Goal: Transaction & Acquisition: Purchase product/service

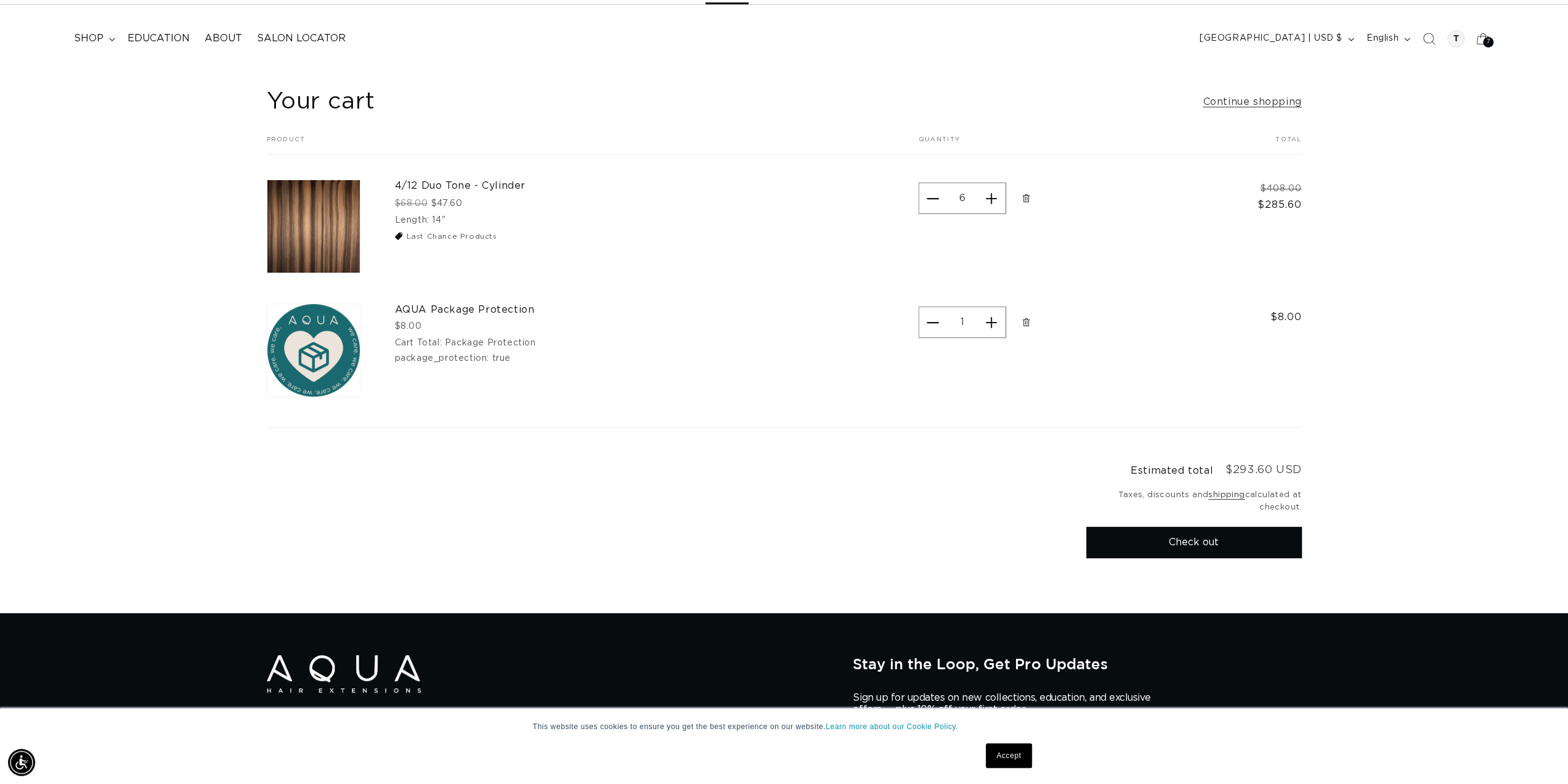
scroll to position [0, 2191]
click at [1180, 545] on button "Check out" at bounding box center [1194, 542] width 216 height 31
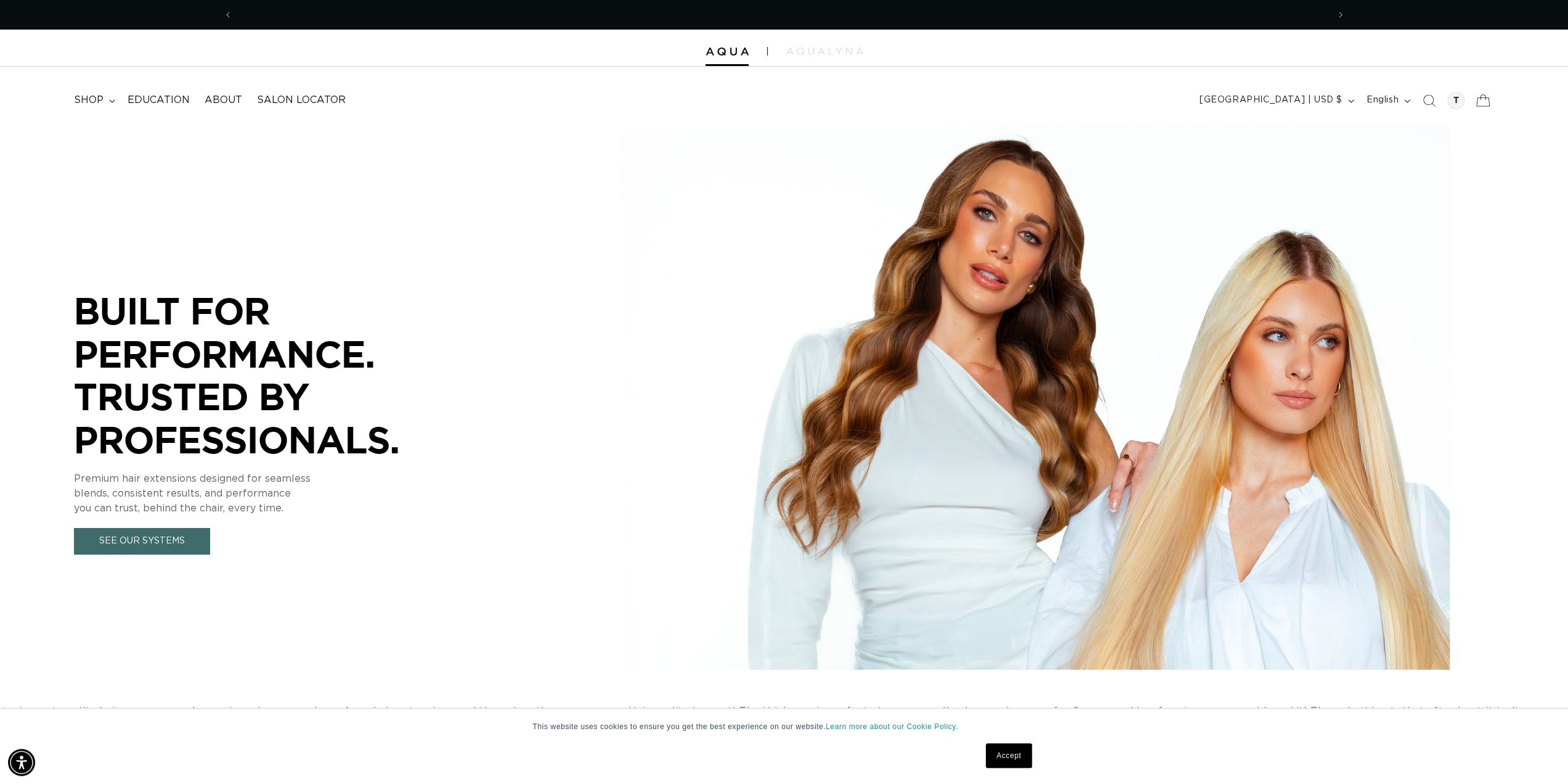
click at [1482, 105] on icon at bounding box center [1483, 100] width 13 height 11
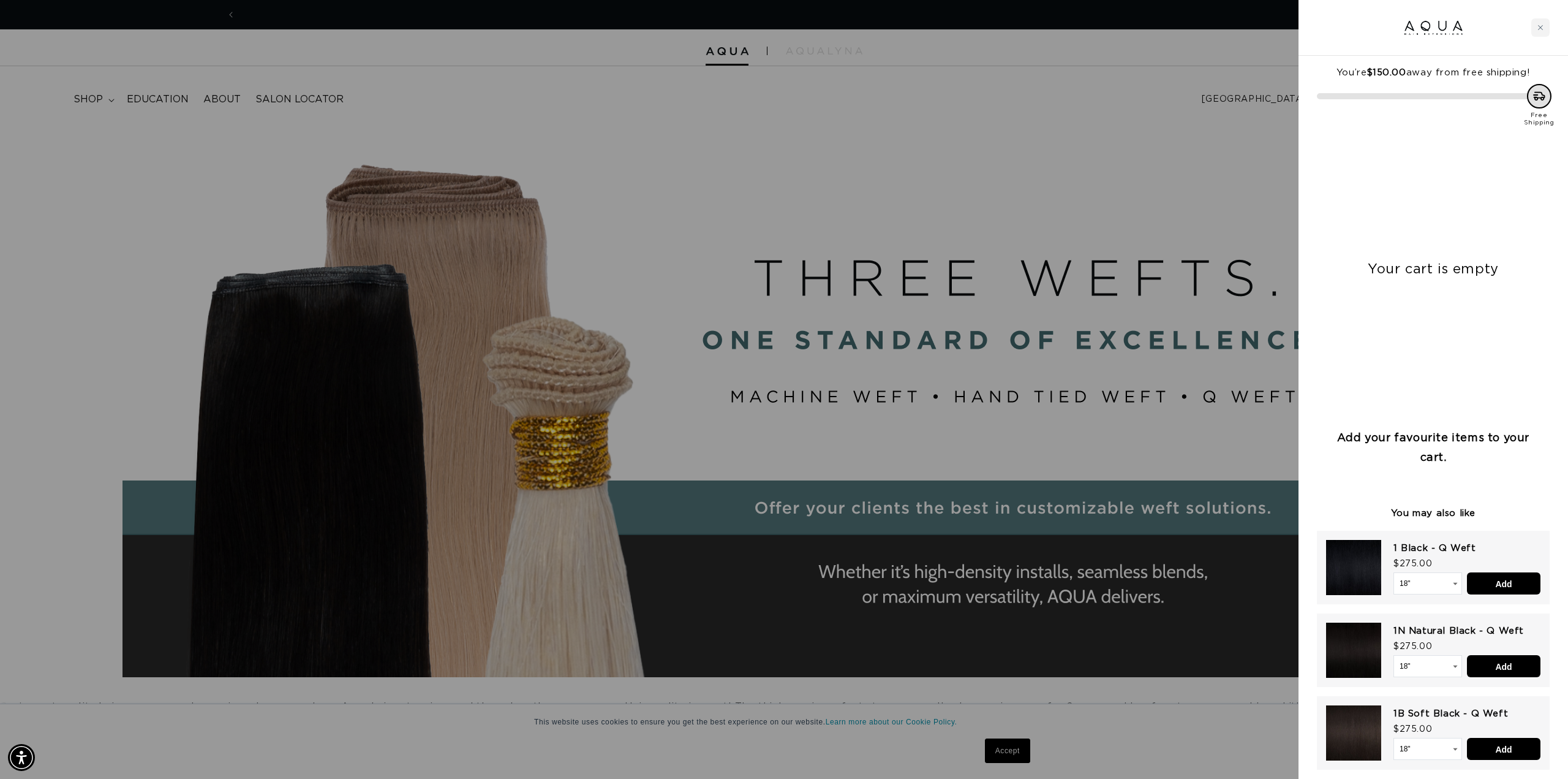
scroll to position [0, 2178]
click at [696, 139] on div at bounding box center [784, 389] width 1568 height 779
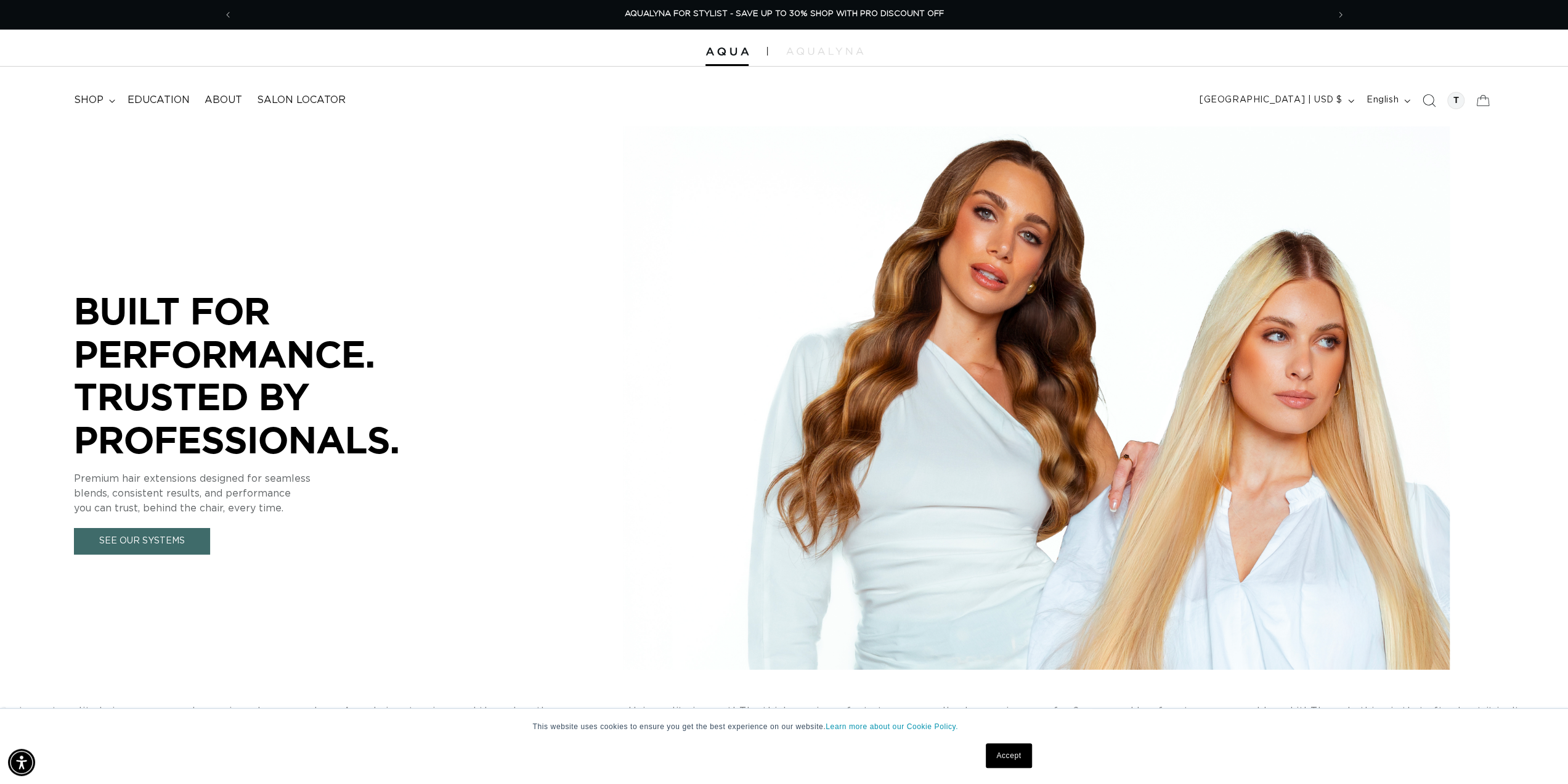
click at [1430, 101] on icon "Search" at bounding box center [1428, 101] width 13 height 13
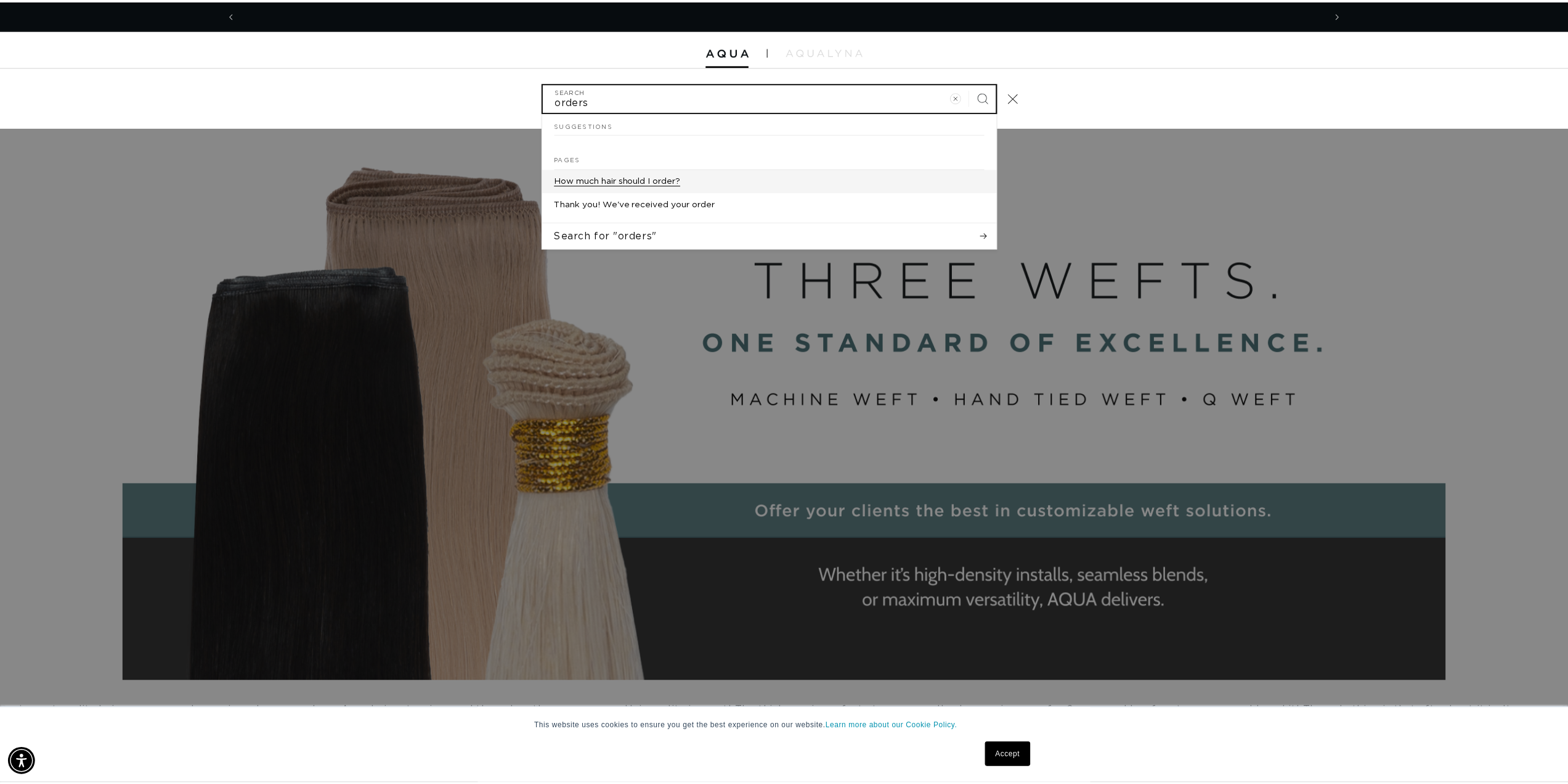
scroll to position [0, 1096]
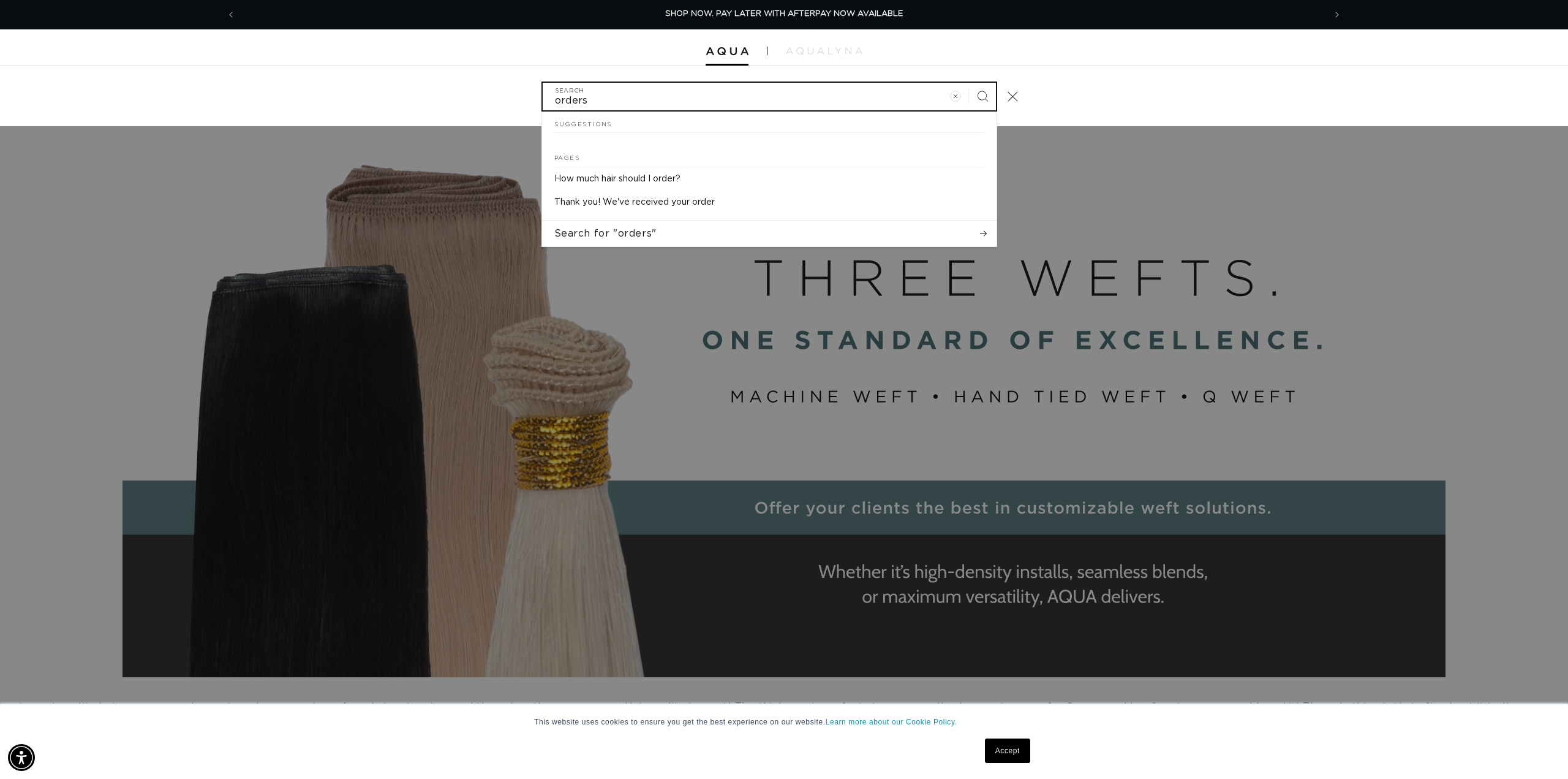
type input "orders"
click at [292, 55] on div at bounding box center [784, 47] width 1568 height 37
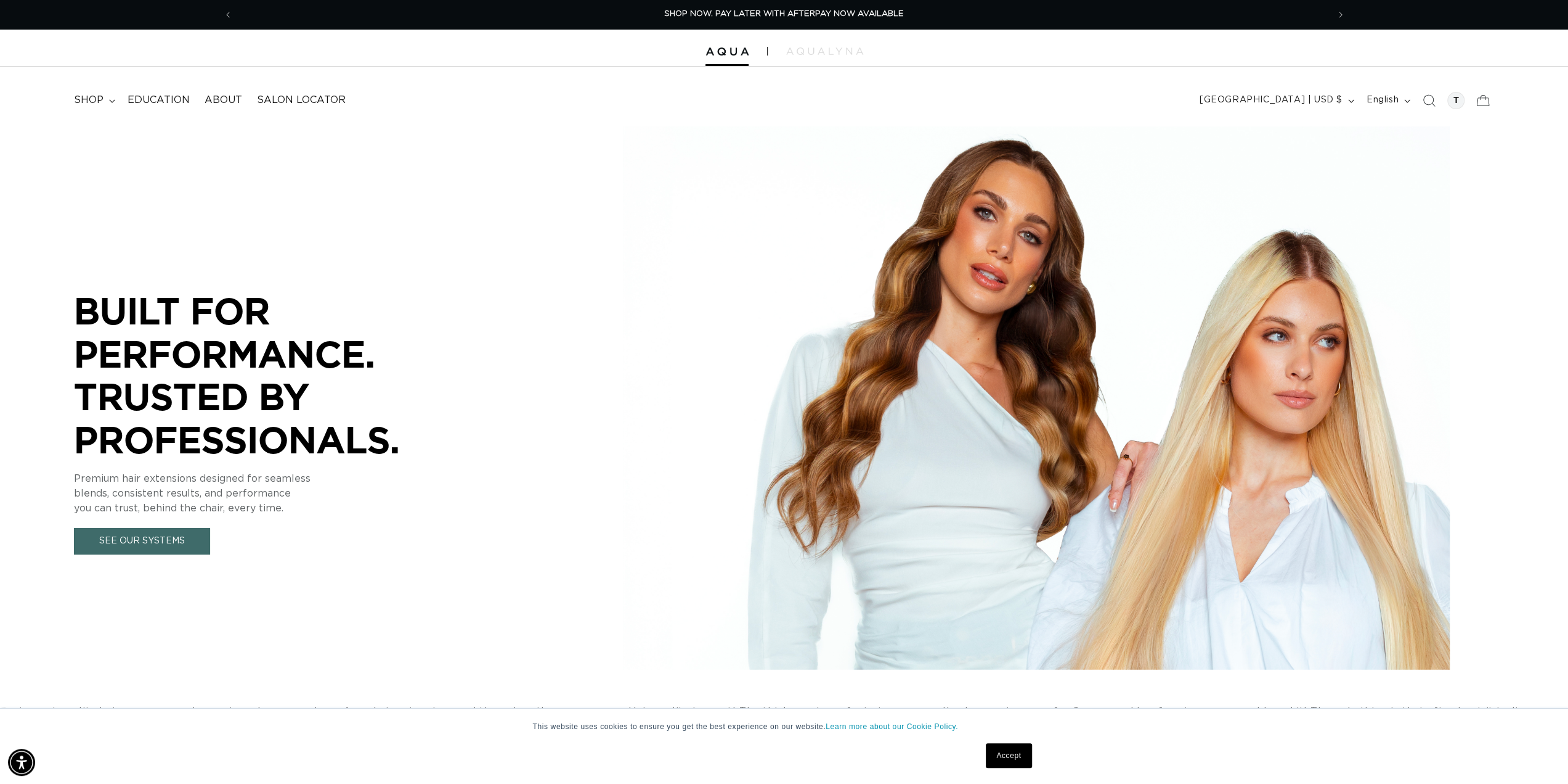
scroll to position [247, 0]
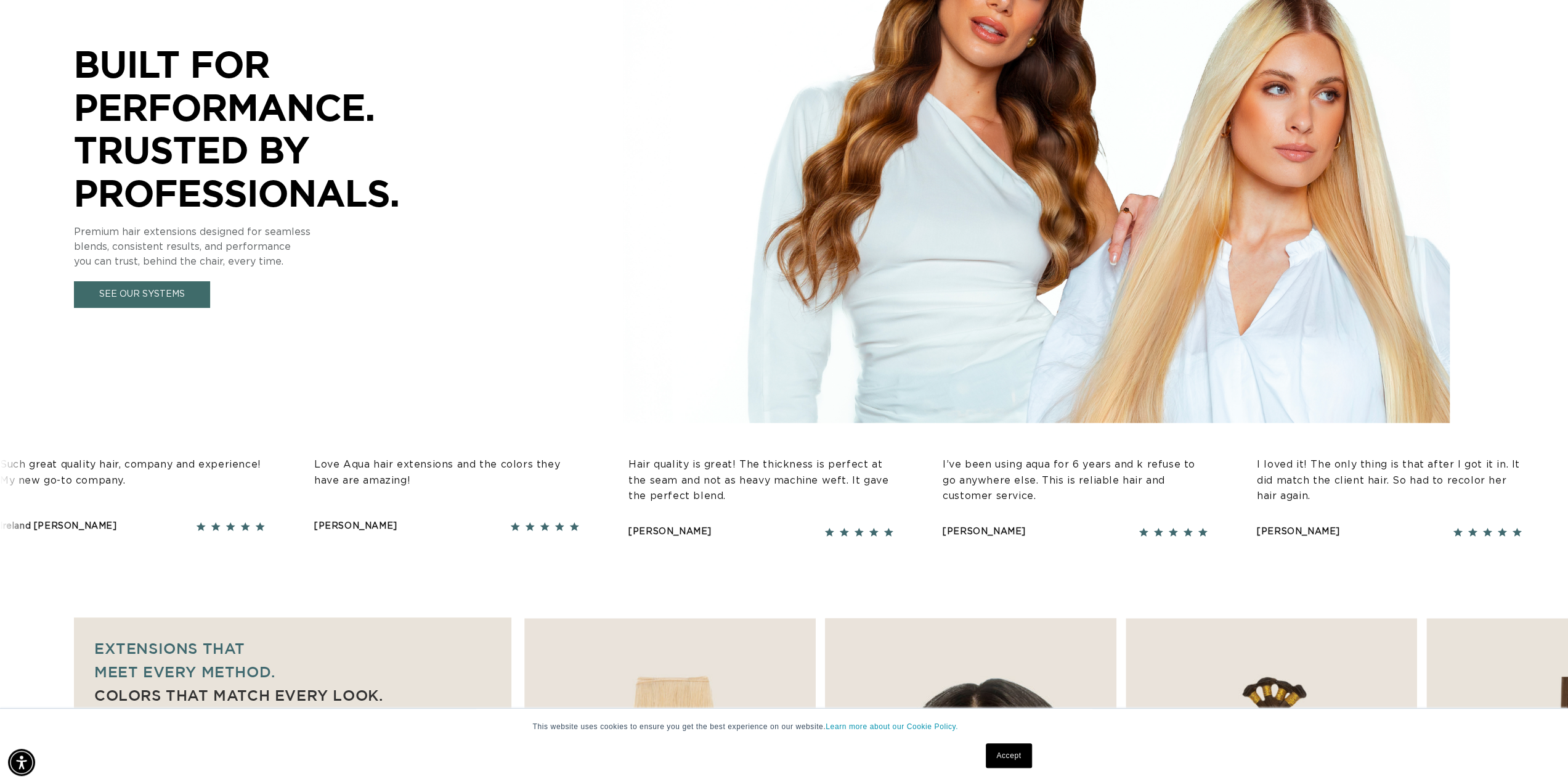
click at [1020, 765] on link "Accept" at bounding box center [1009, 755] width 46 height 25
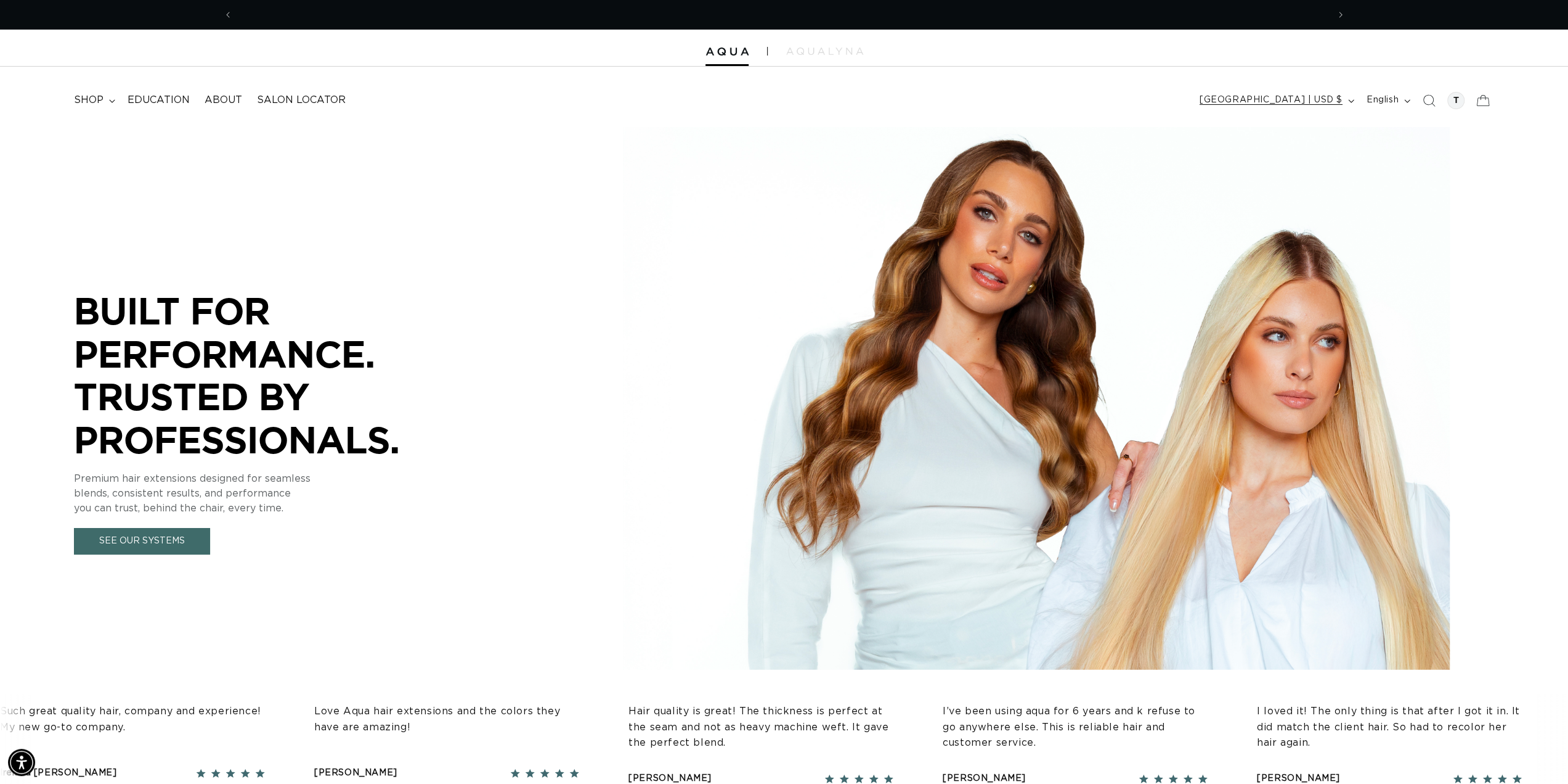
scroll to position [0, 2191]
click at [1461, 104] on div at bounding box center [1456, 101] width 17 height 17
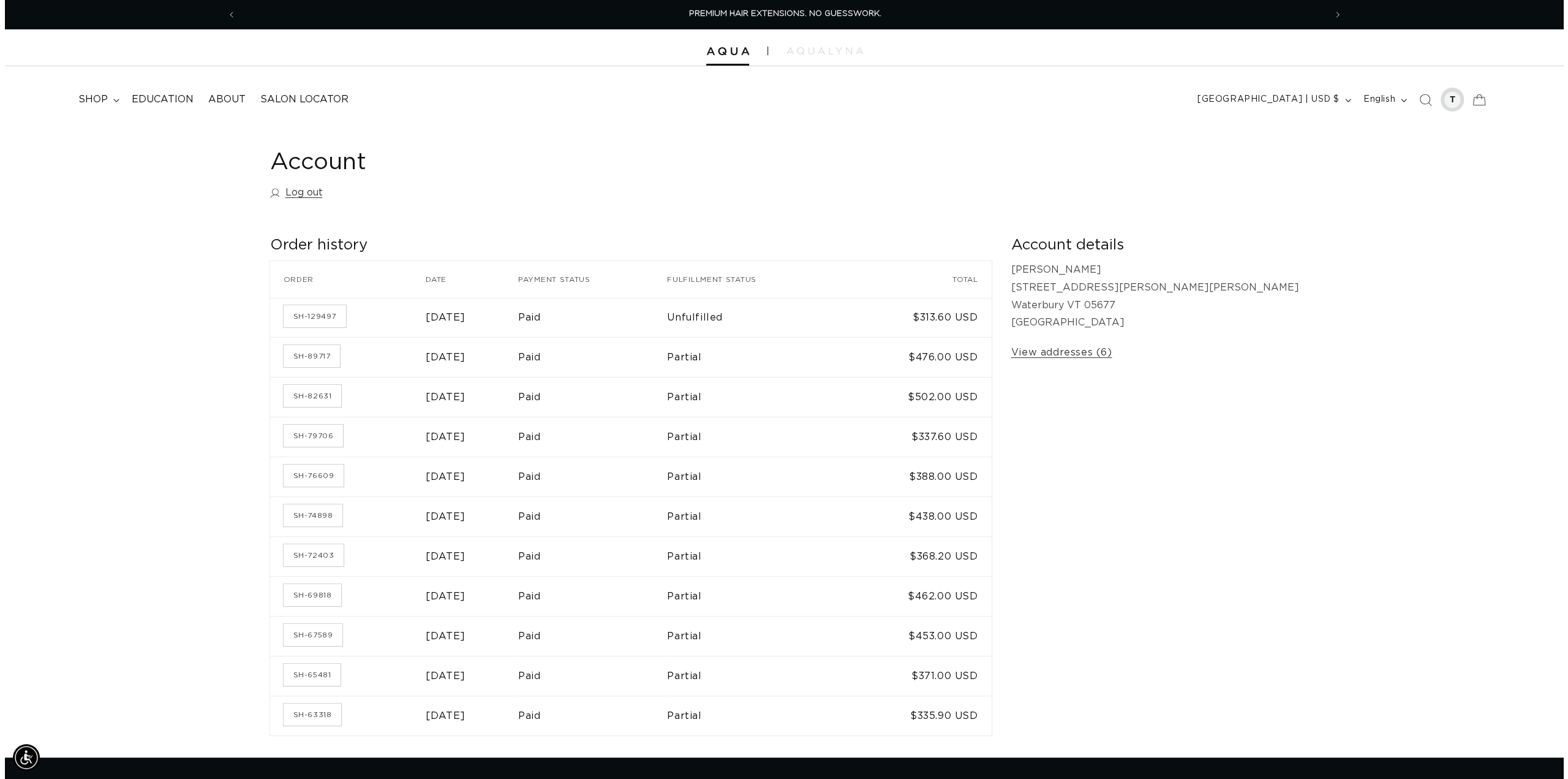
scroll to position [0, 1089]
click at [1420, 104] on icon "Search" at bounding box center [1420, 100] width 13 height 13
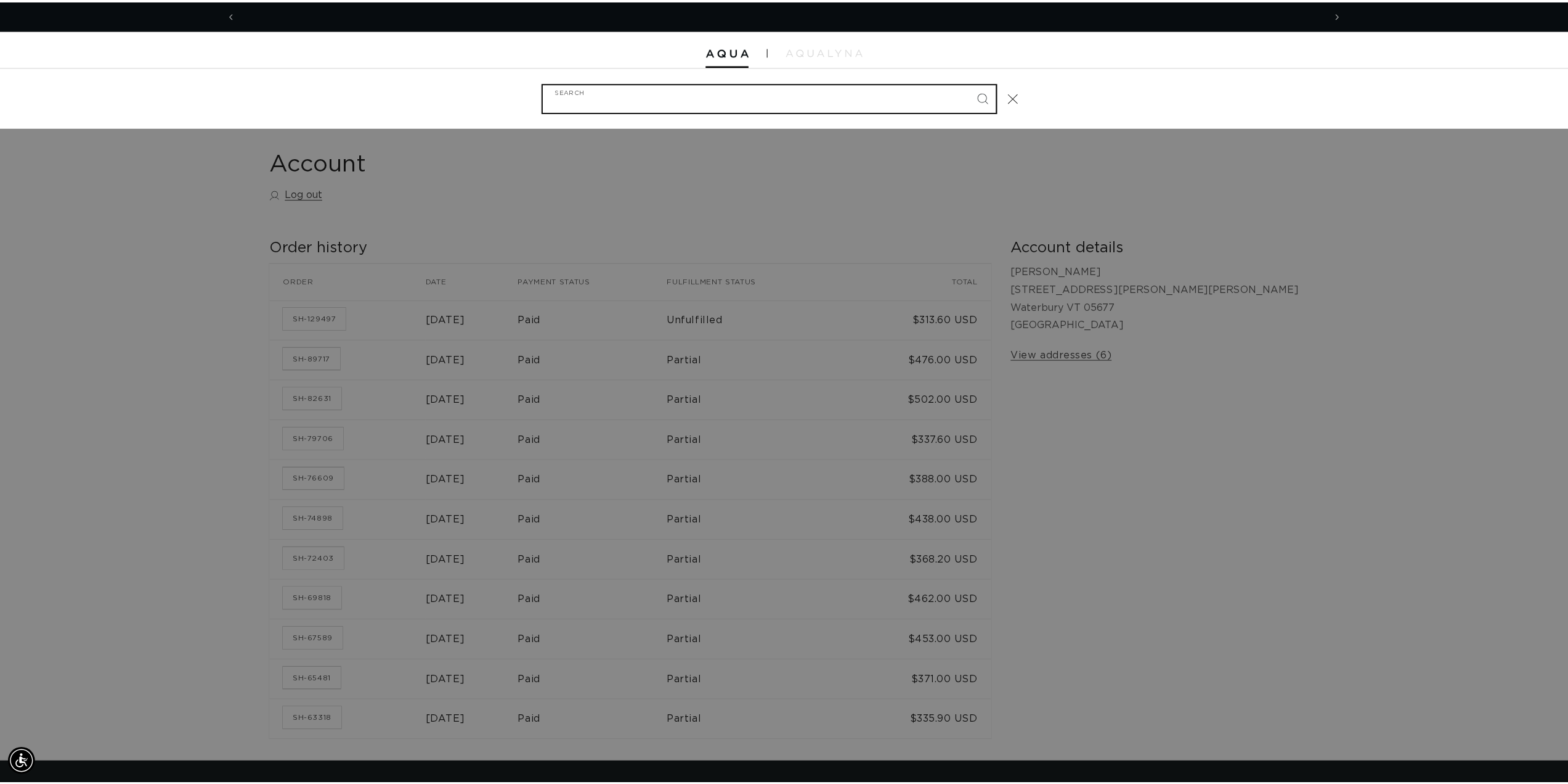
scroll to position [0, 2191]
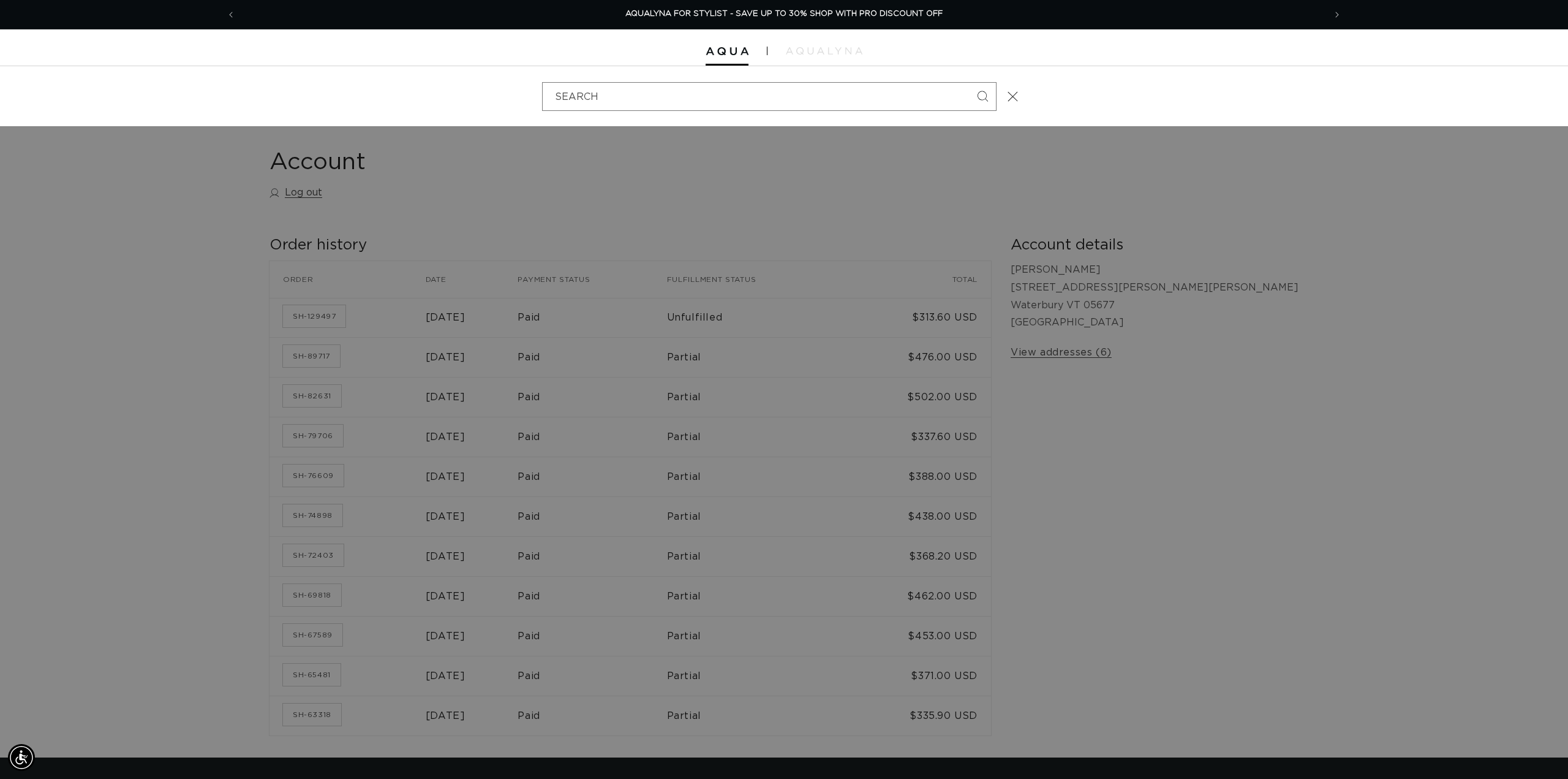
click at [0, 96] on div "Search" at bounding box center [0, 96] width 0 height 0
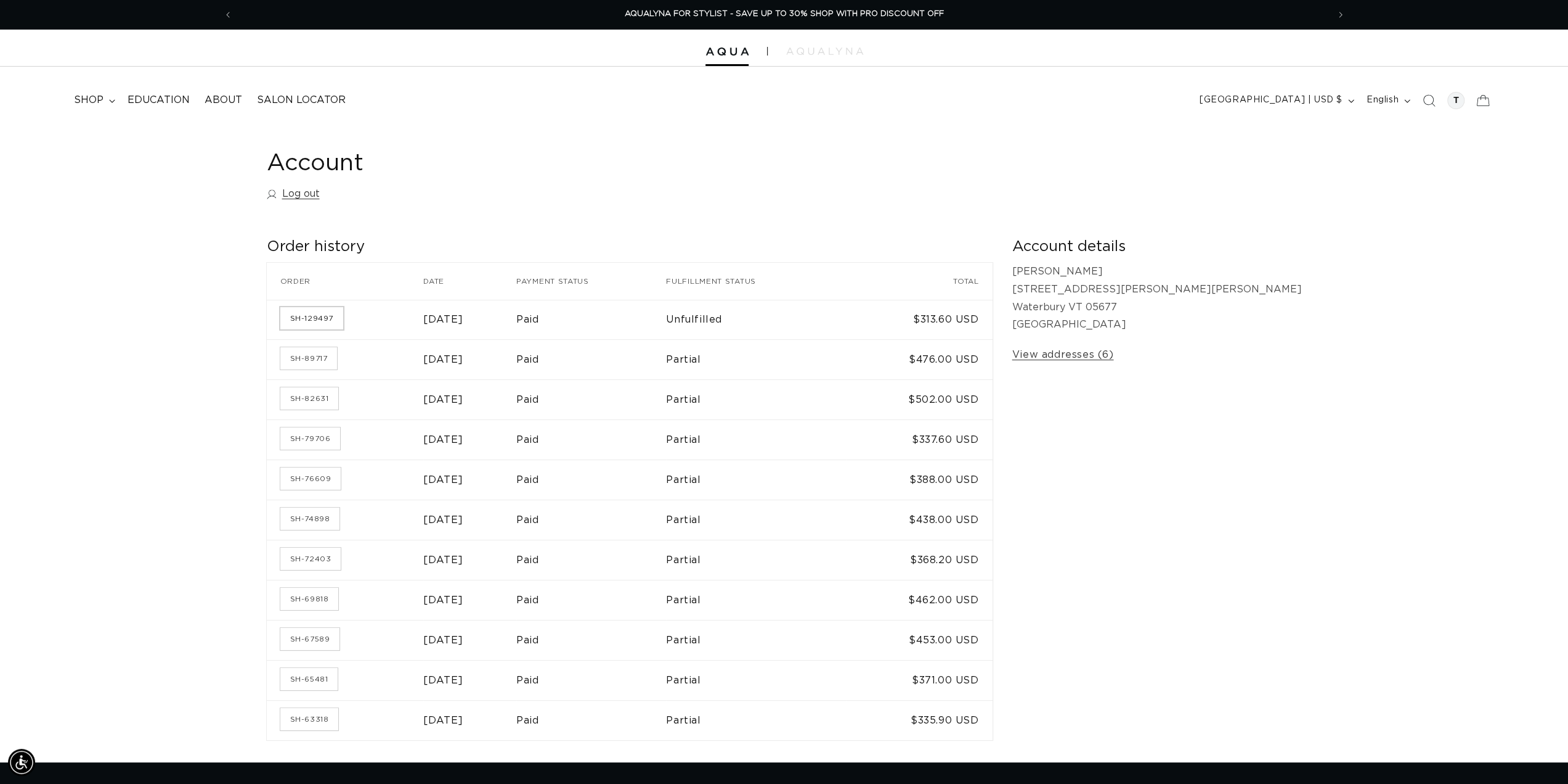
click at [327, 316] on link "SH-129497" at bounding box center [312, 317] width 63 height 22
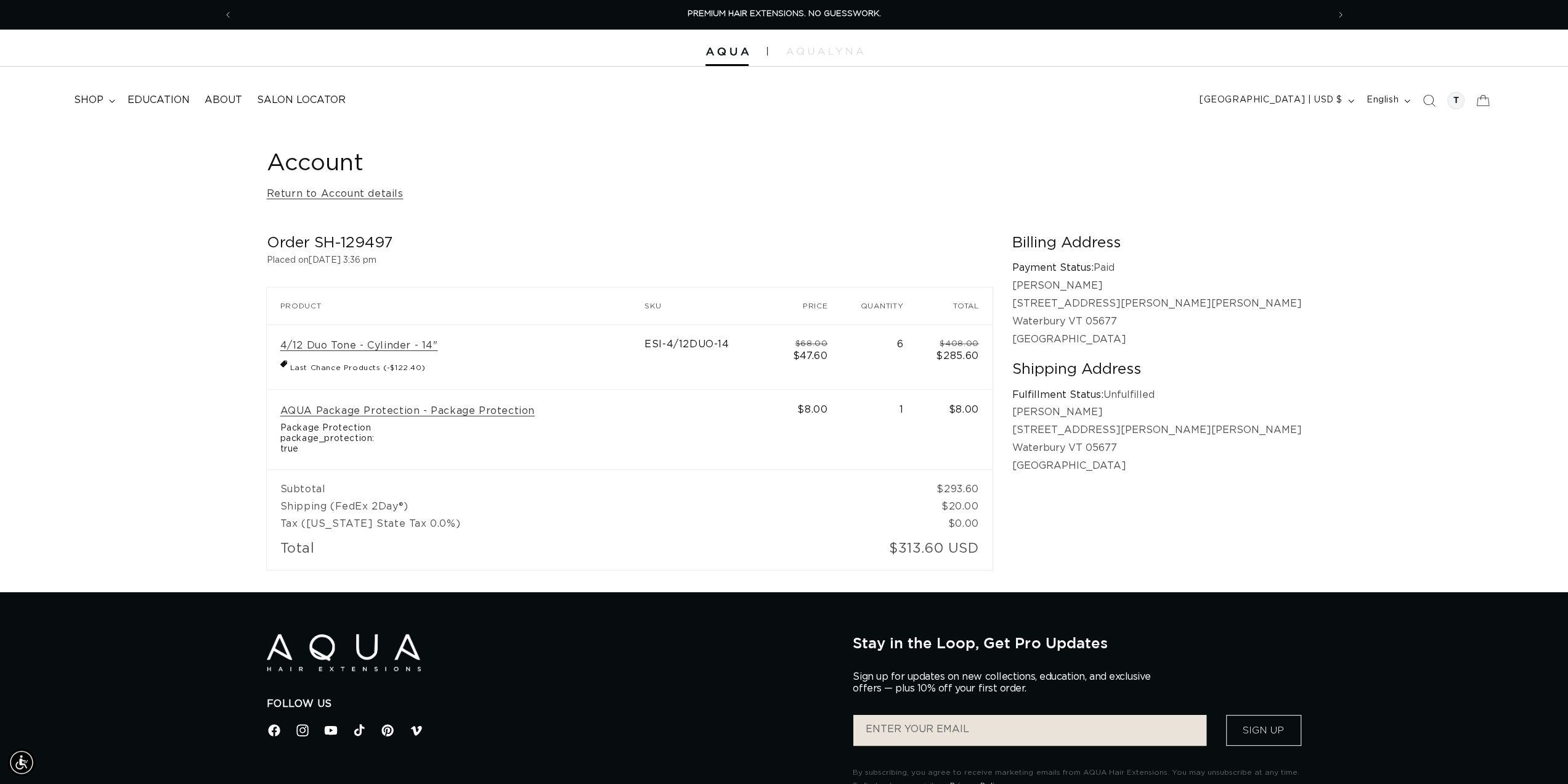
click at [1485, 99] on icon at bounding box center [1483, 100] width 28 height 28
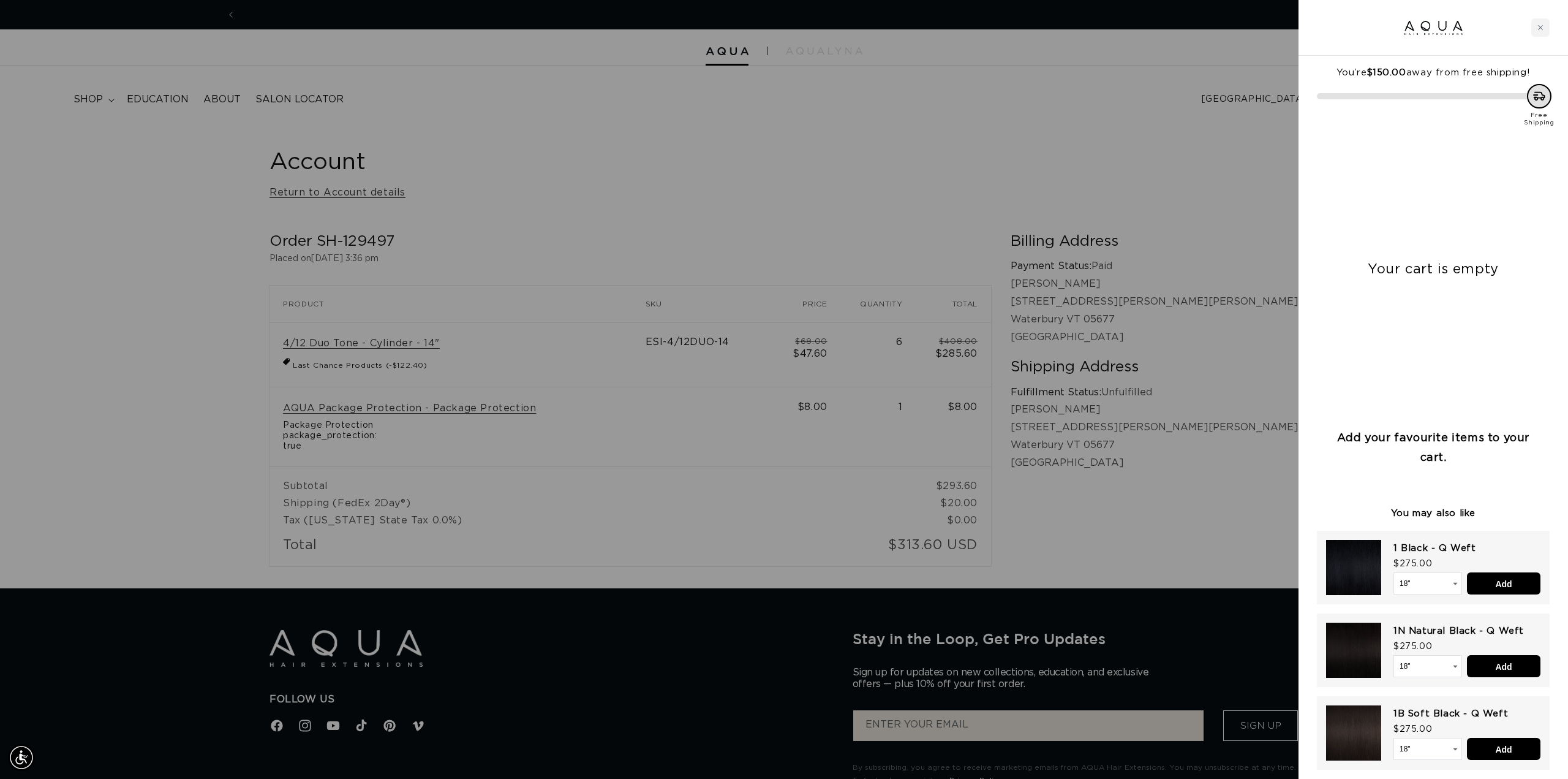
scroll to position [0, 1089]
click at [1509, 586] on input "Add" at bounding box center [1504, 583] width 74 height 22
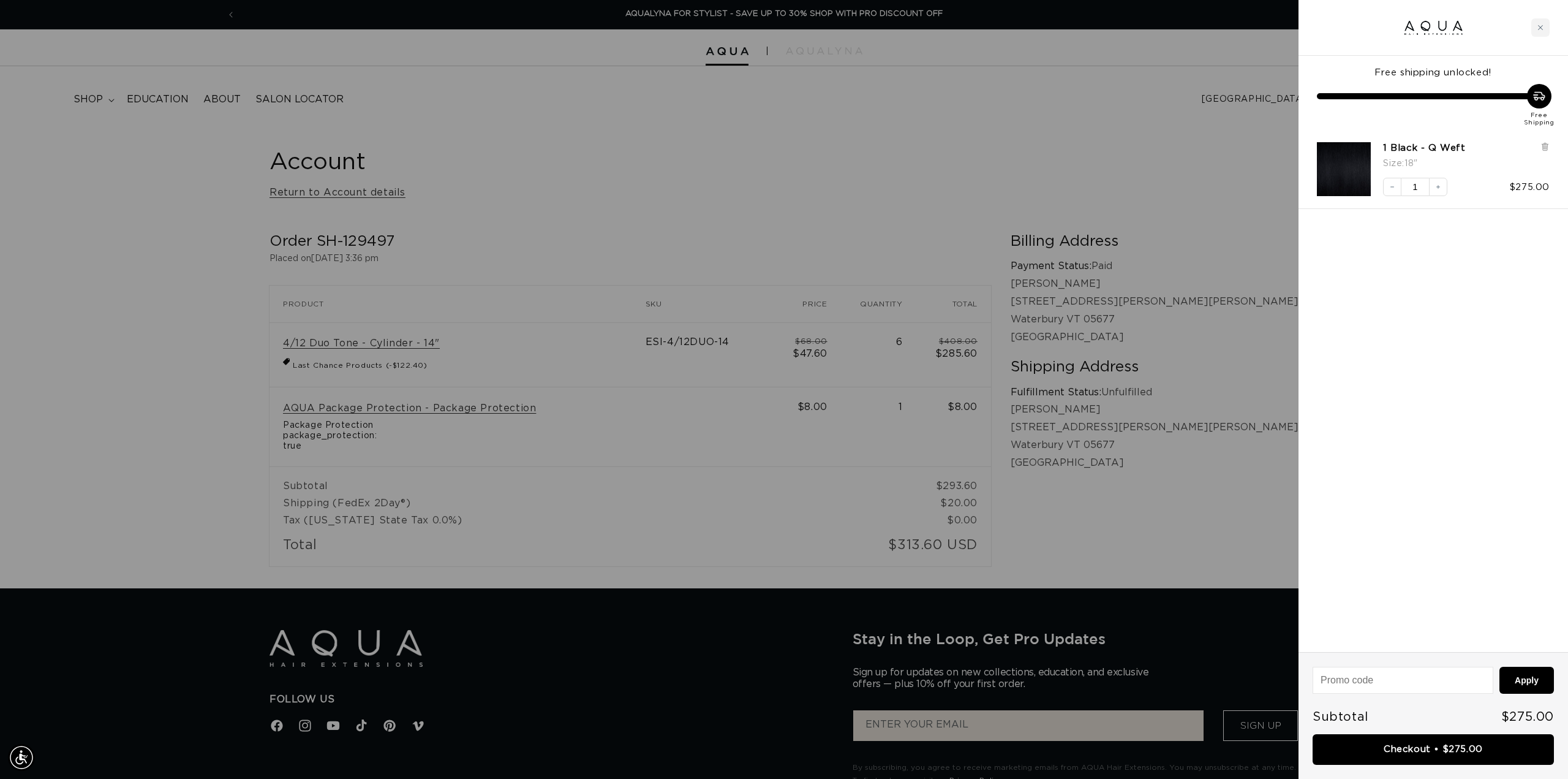
click at [1457, 552] on div "Free shipping unlocked! Free Shipping 1 Black - Q Weft Size : 18" Decrease quan…" at bounding box center [1432, 353] width 269 height 596
click at [1497, 582] on div "Free shipping unlocked! Free Shipping 1 Black - Q Weft Size : 18" Decrease quan…" at bounding box center [1432, 353] width 269 height 596
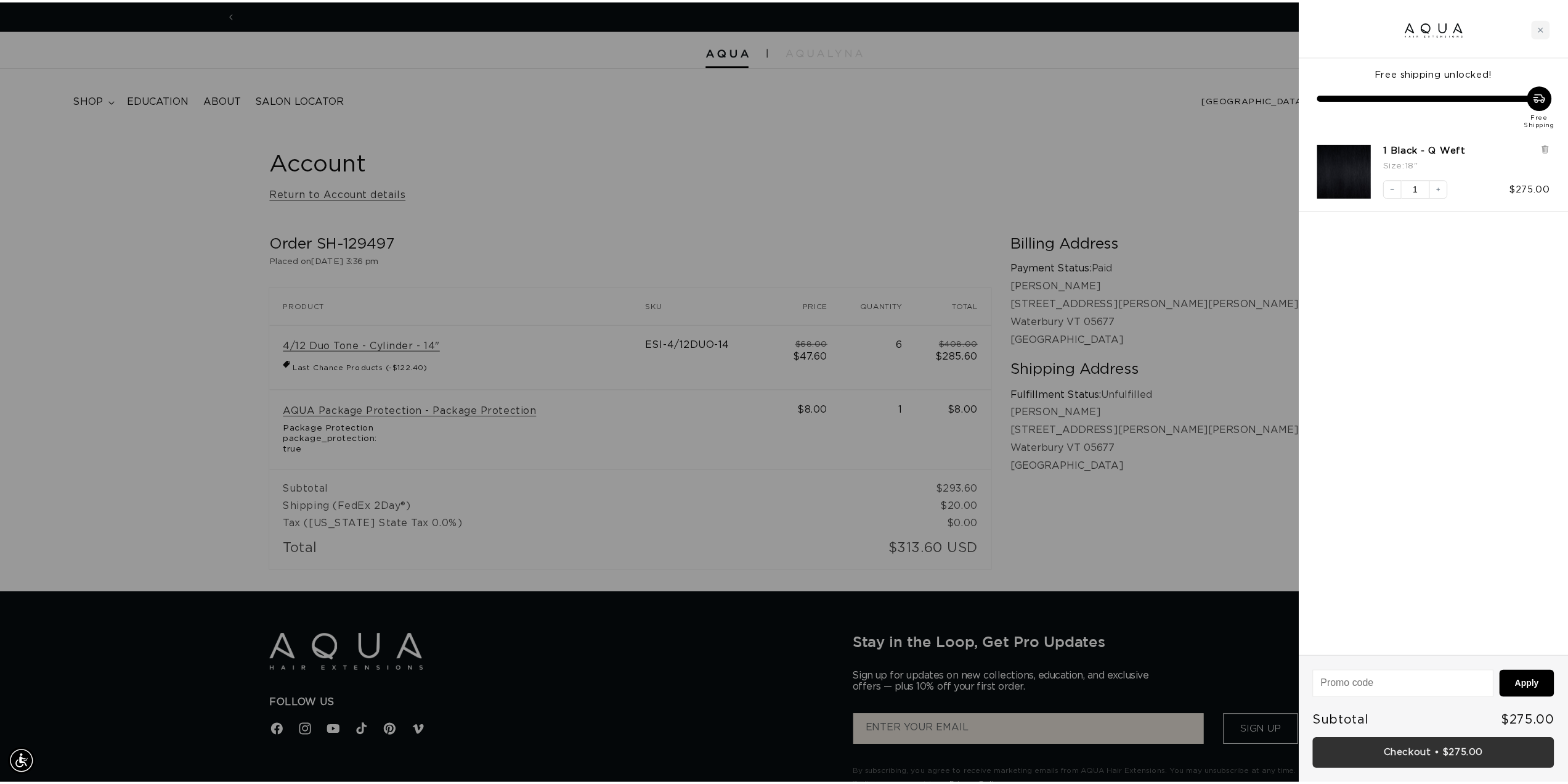
scroll to position [0, 1096]
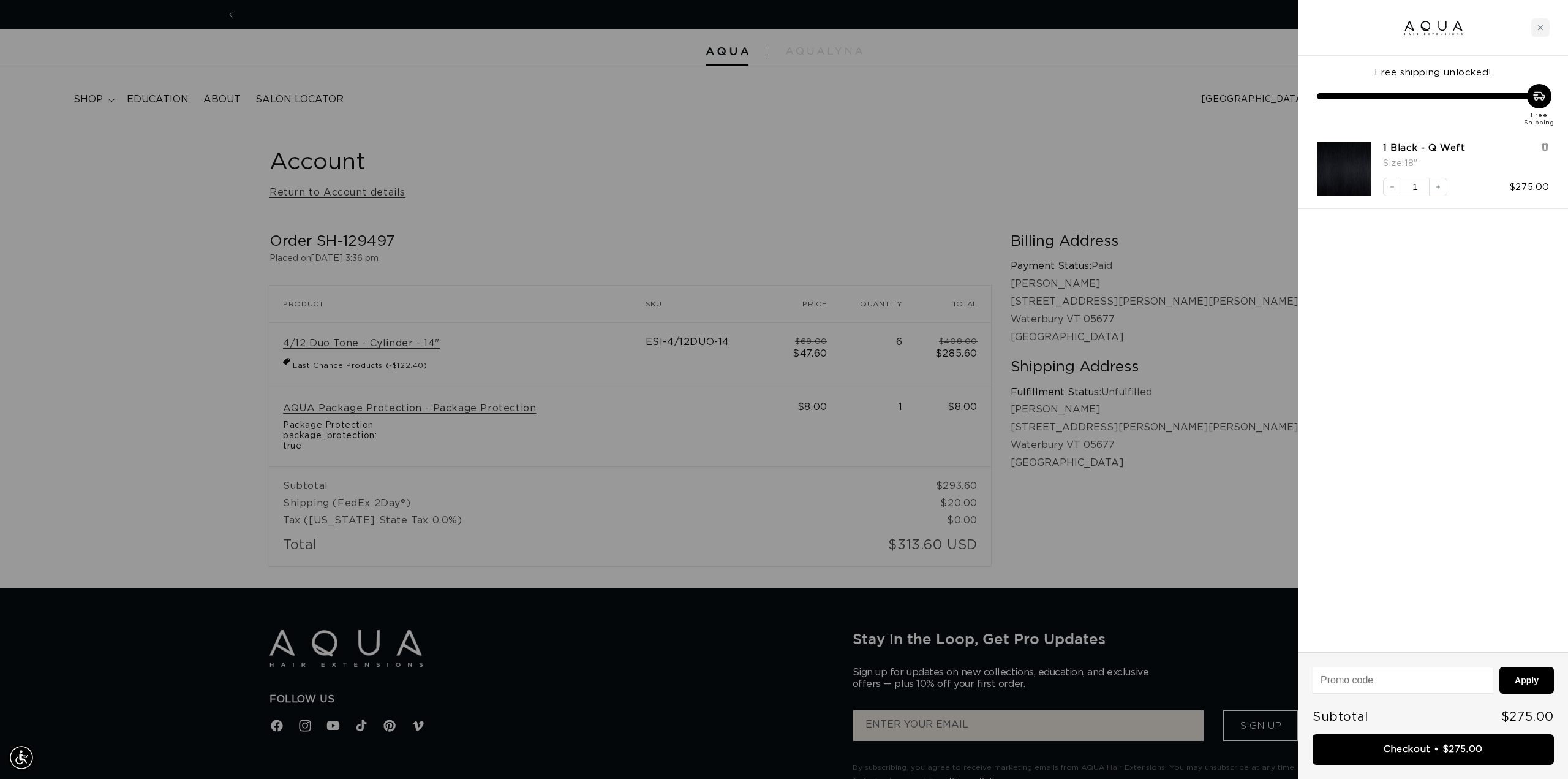
click at [944, 209] on div at bounding box center [784, 389] width 1568 height 779
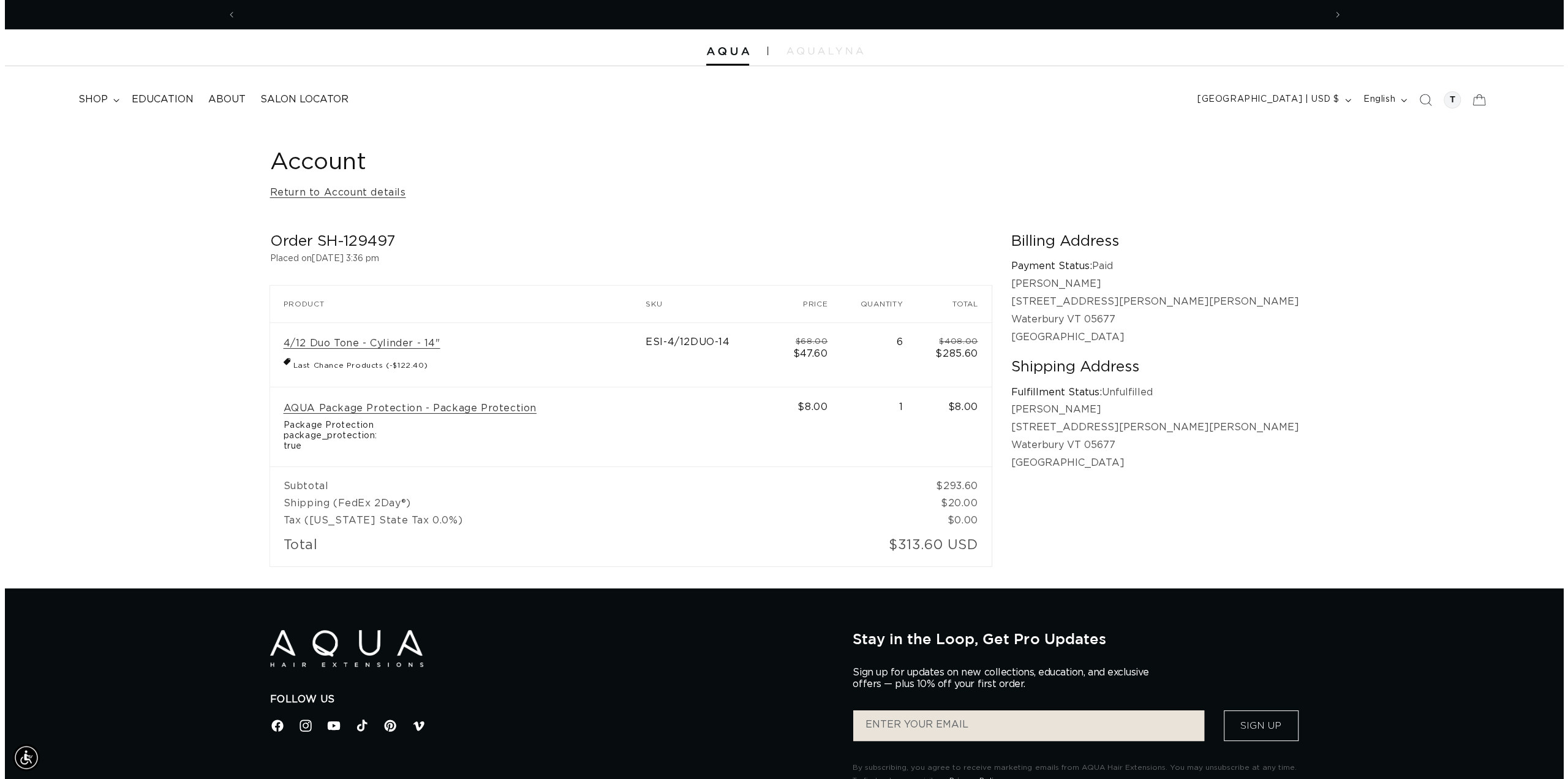
scroll to position [0, 2178]
click at [1474, 100] on icon at bounding box center [1474, 99] width 28 height 28
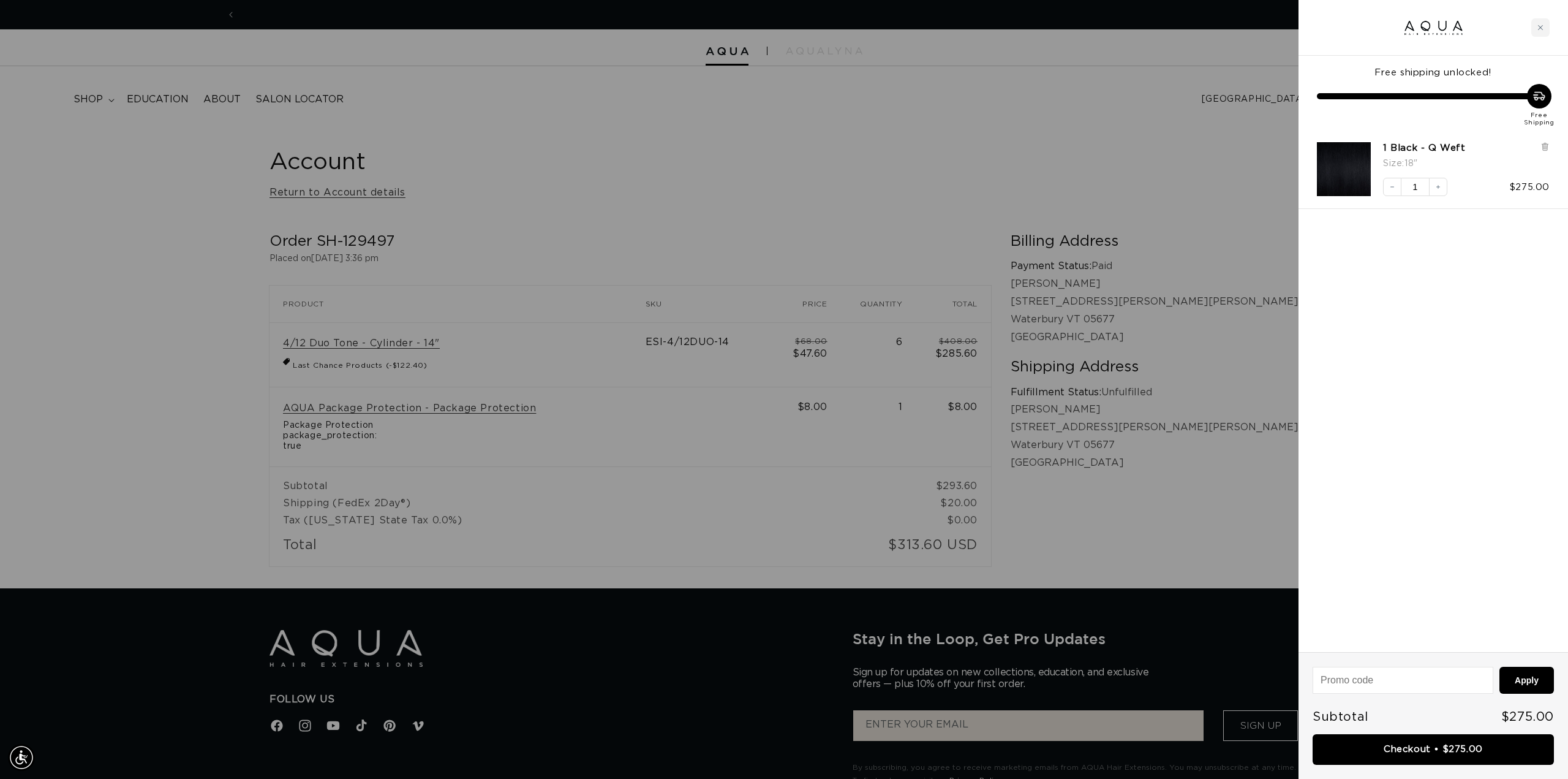
scroll to position [0, 0]
click at [1429, 147] on link "1 Black - Q Weft" at bounding box center [1425, 148] width 83 height 12
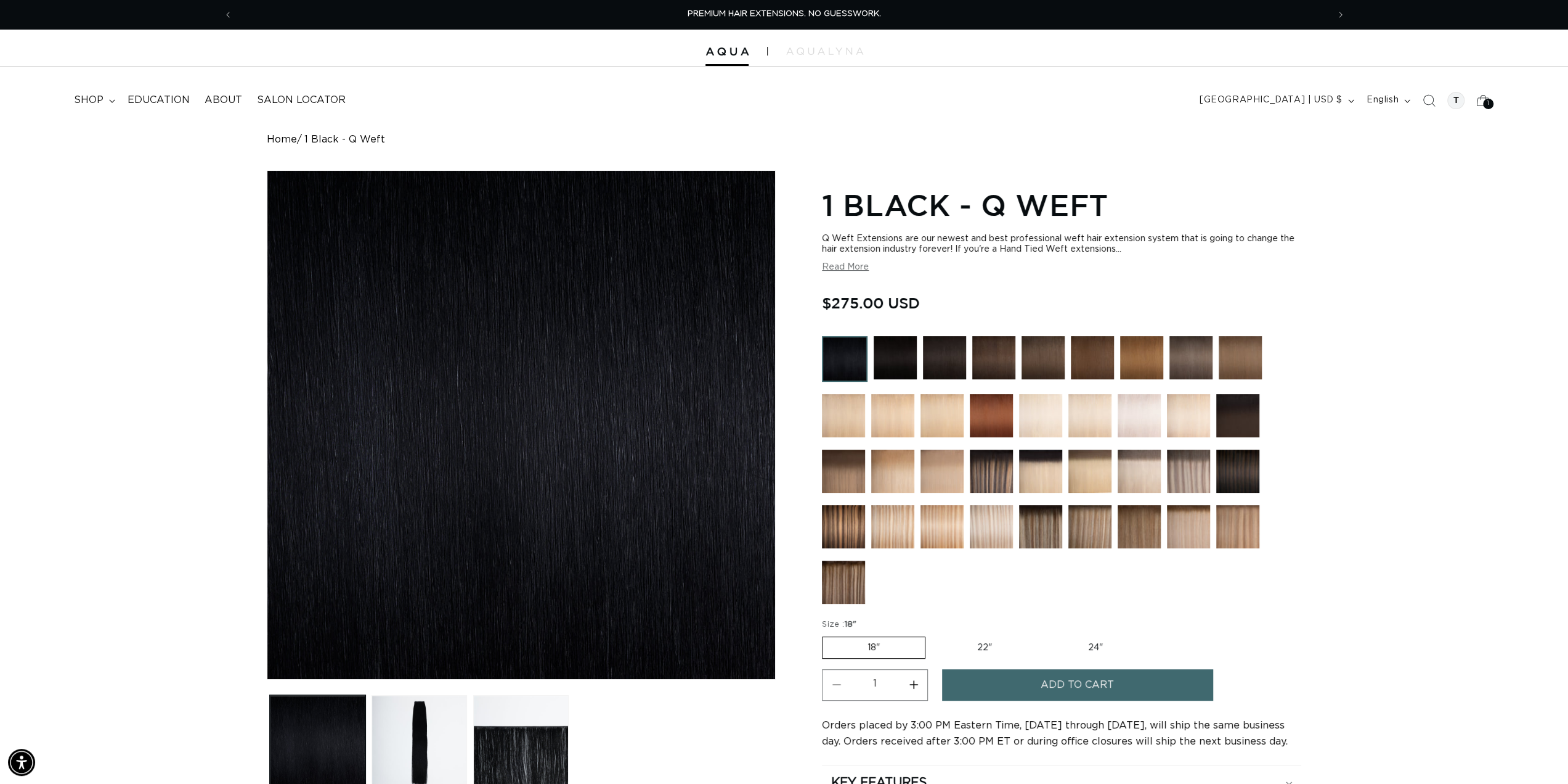
click at [1002, 373] on img at bounding box center [993, 357] width 43 height 43
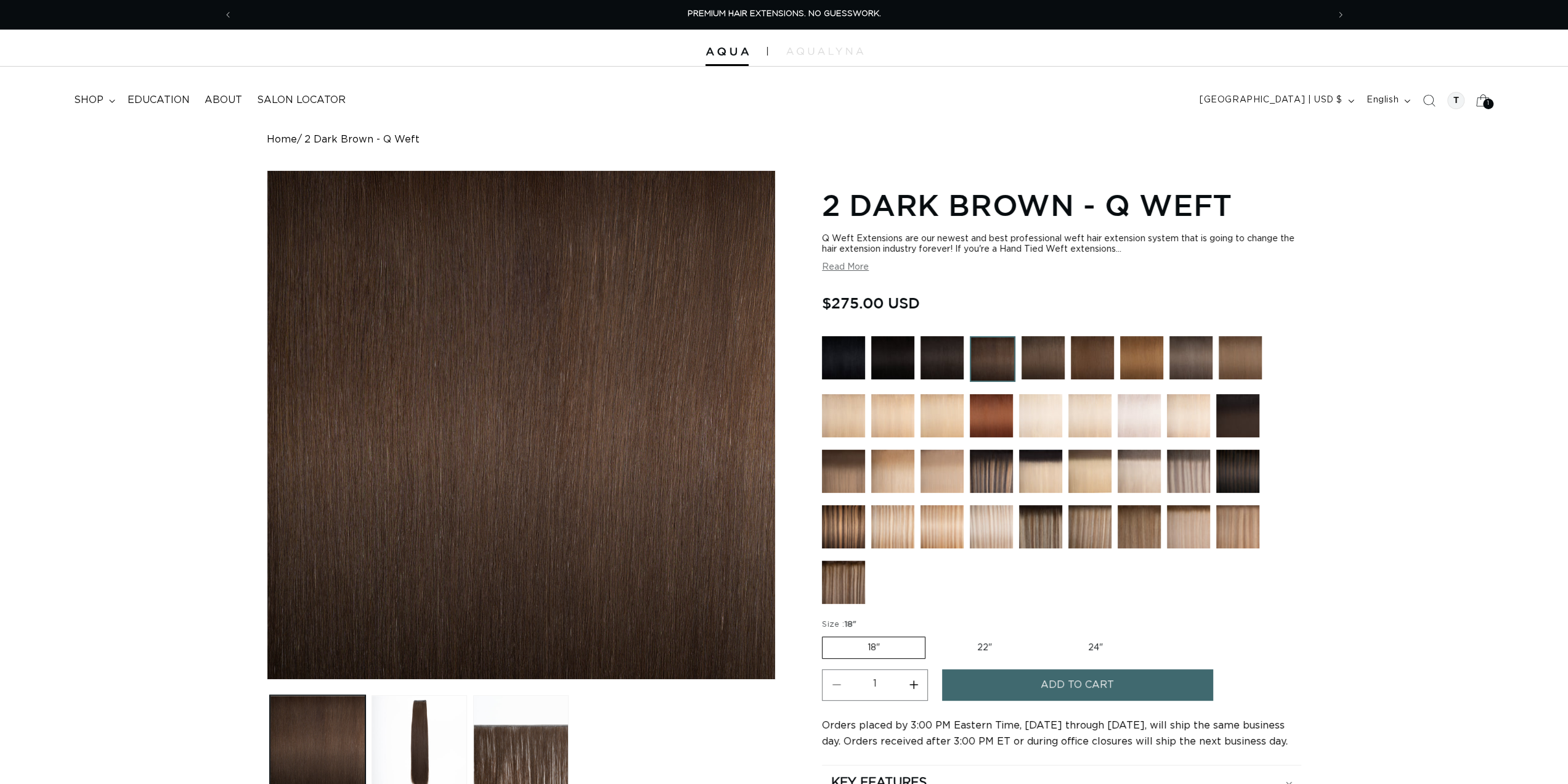
click at [1496, 105] on icon at bounding box center [1483, 100] width 28 height 29
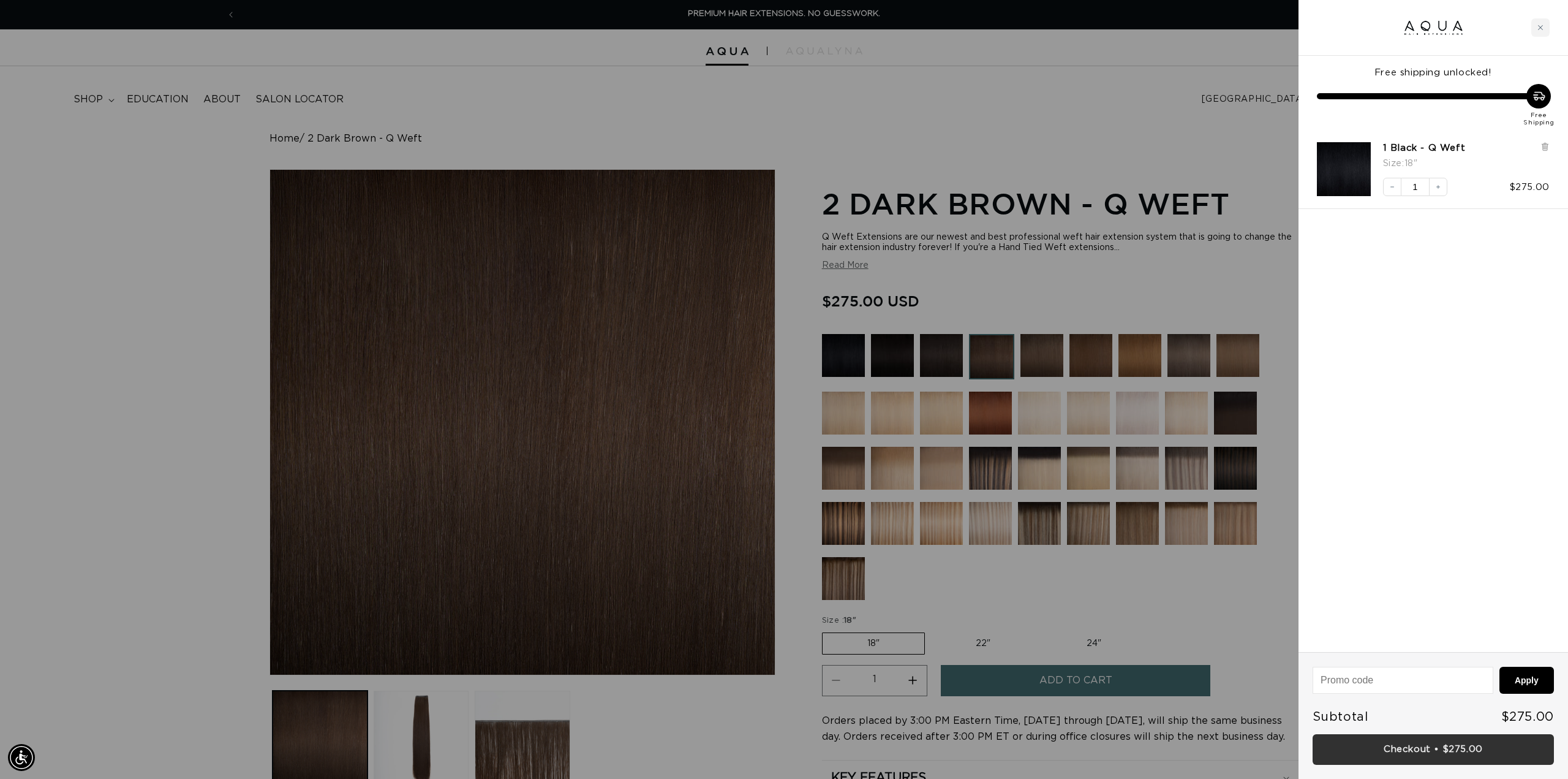
click at [1458, 750] on link "Checkout • $275.00" at bounding box center [1433, 749] width 242 height 31
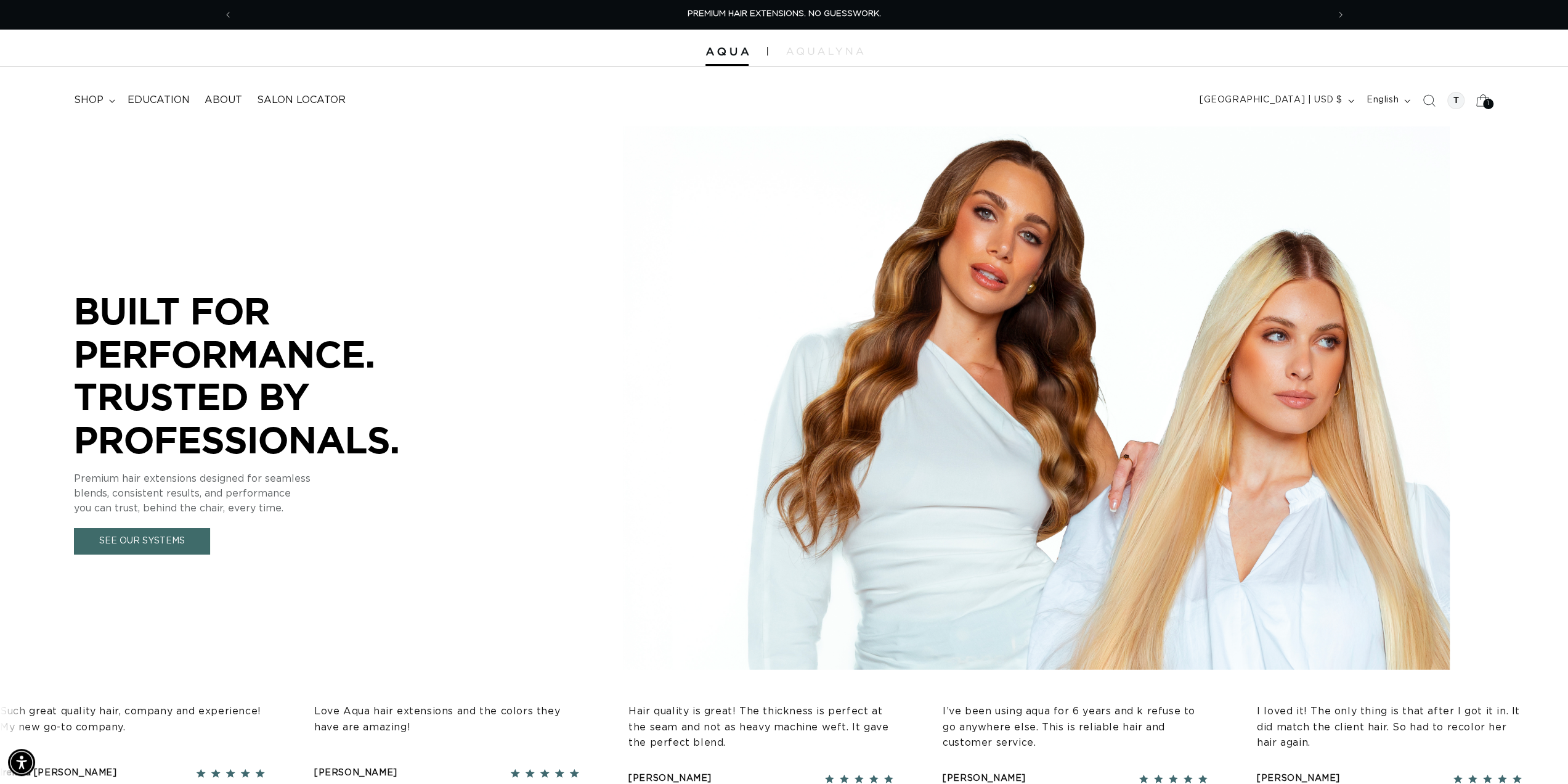
click at [1480, 101] on icon at bounding box center [1483, 100] width 28 height 29
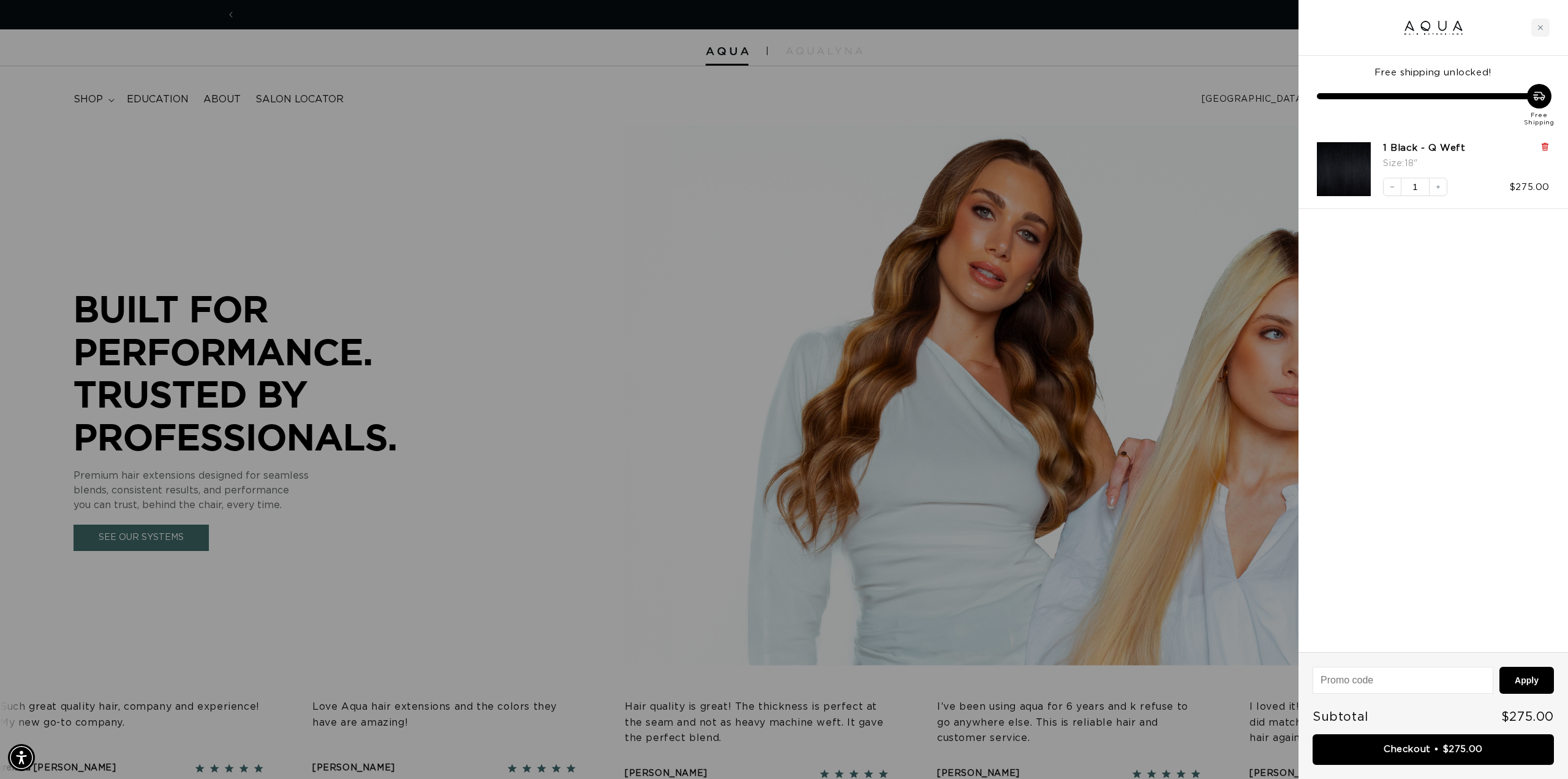
scroll to position [0, 1089]
click at [1545, 150] on icon at bounding box center [1544, 146] width 5 height 6
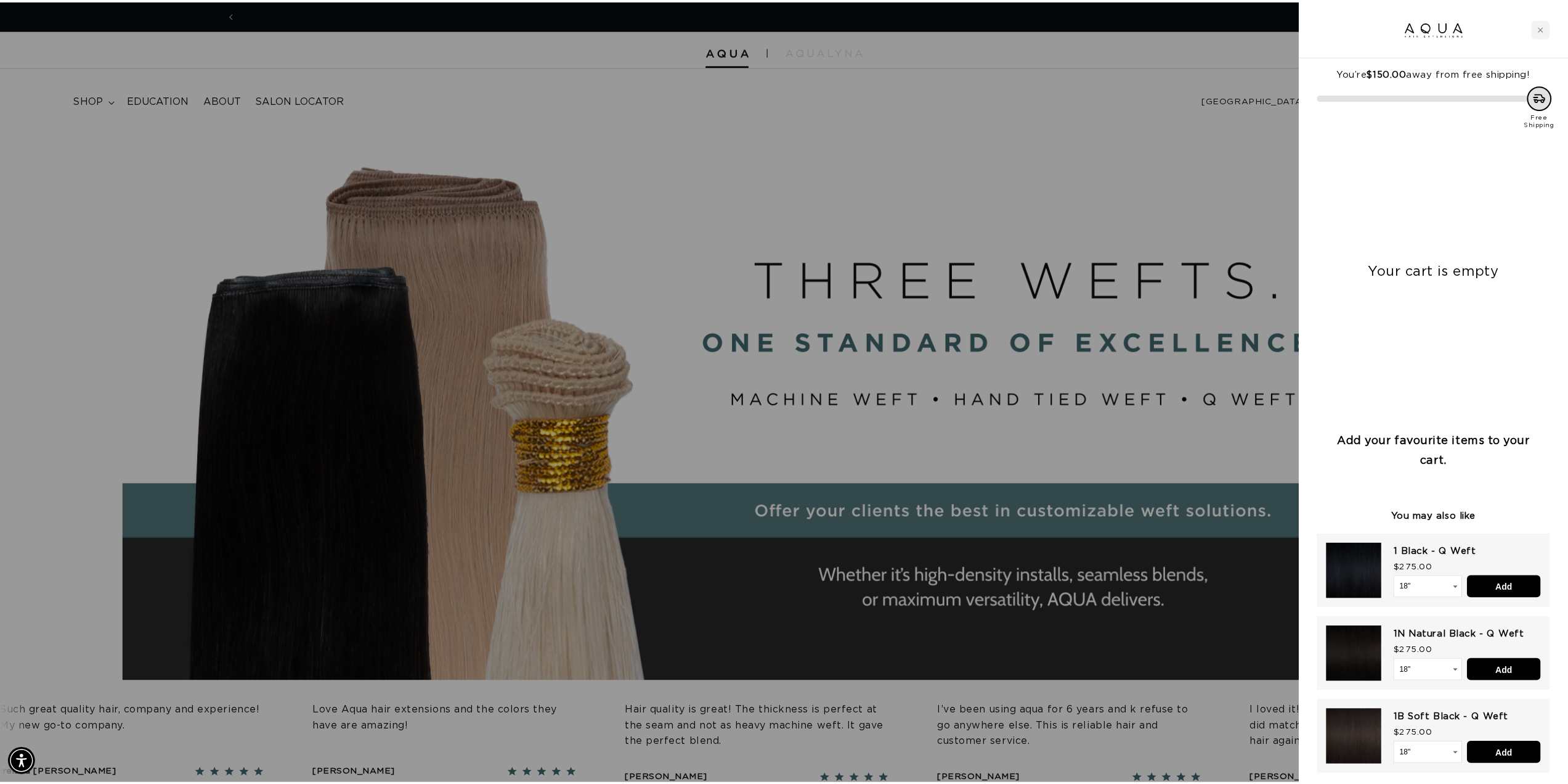
scroll to position [0, 2191]
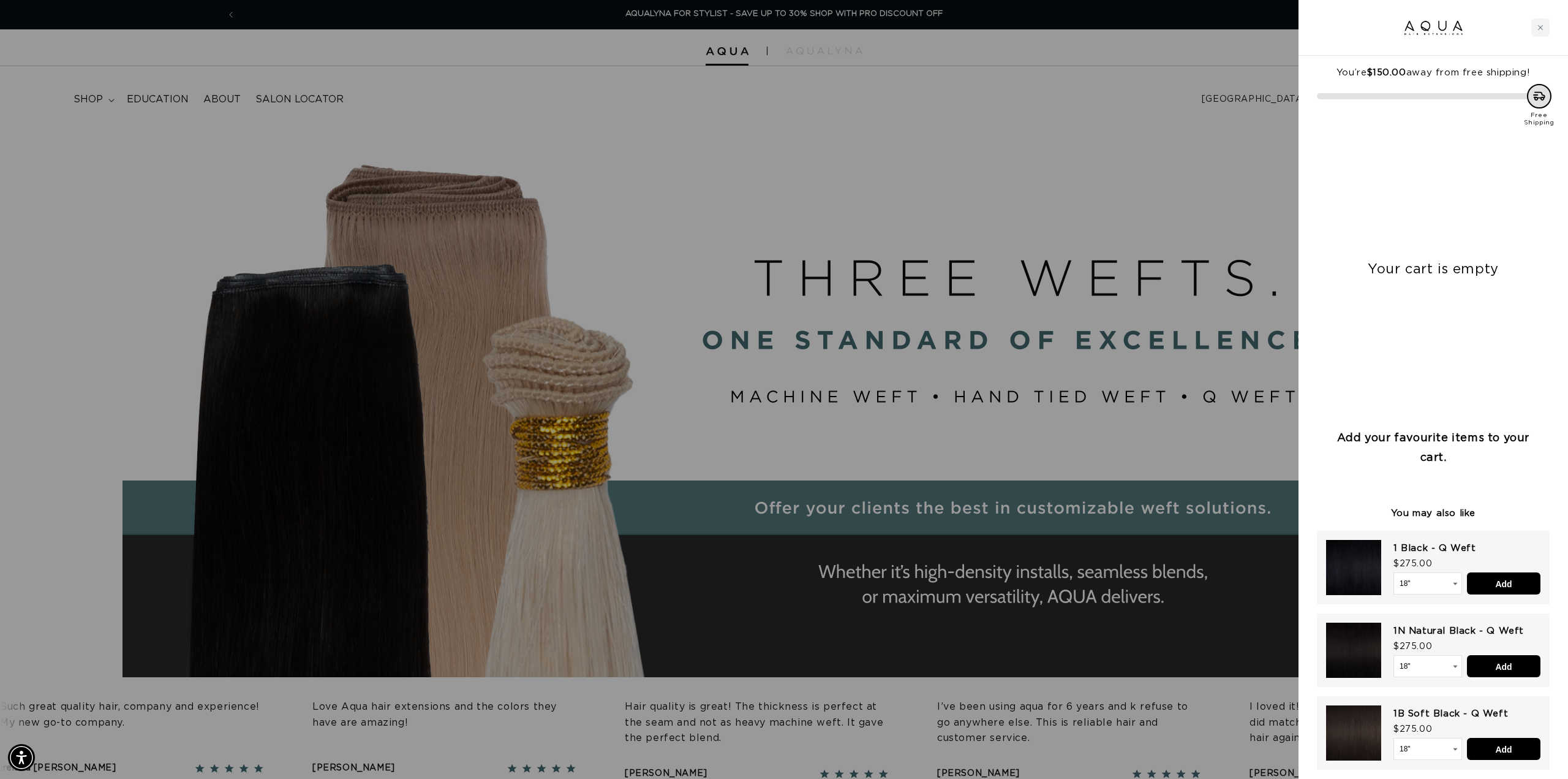
click at [944, 246] on div at bounding box center [784, 389] width 1568 height 779
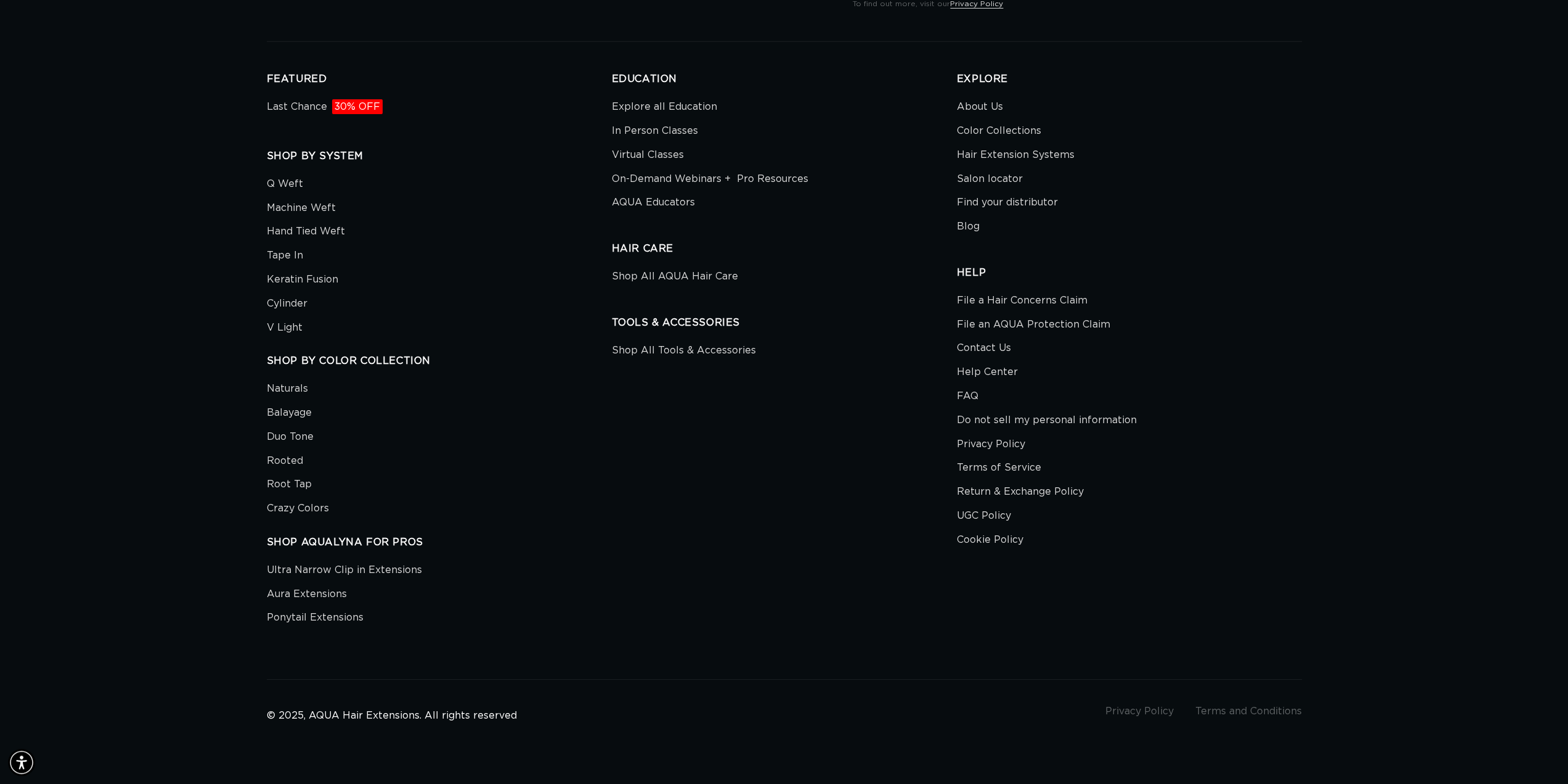
scroll to position [0, 0]
